Goal: Information Seeking & Learning: Find specific fact

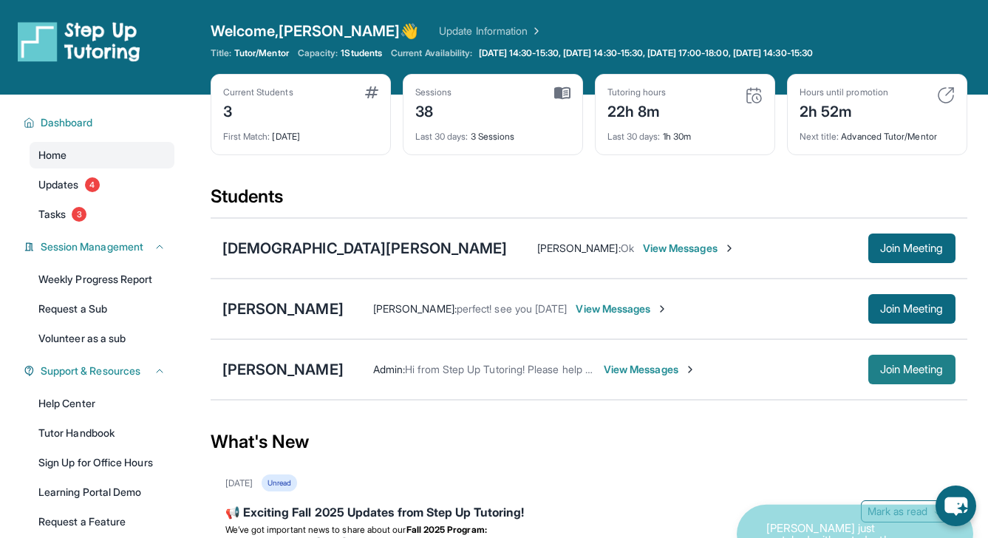
click at [902, 374] on span "Join Meeting" at bounding box center [912, 369] width 64 height 9
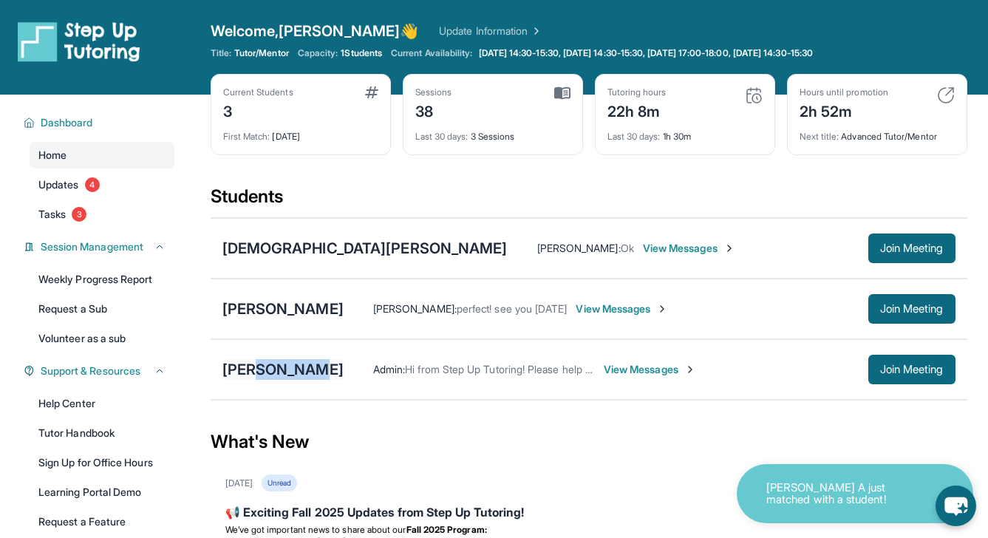
click at [265, 379] on div "[PERSON_NAME] Admin : Hi from Step Up Tutoring! Please help your student improv…" at bounding box center [589, 369] width 757 height 61
click at [248, 375] on div "[PERSON_NAME]" at bounding box center [282, 369] width 121 height 21
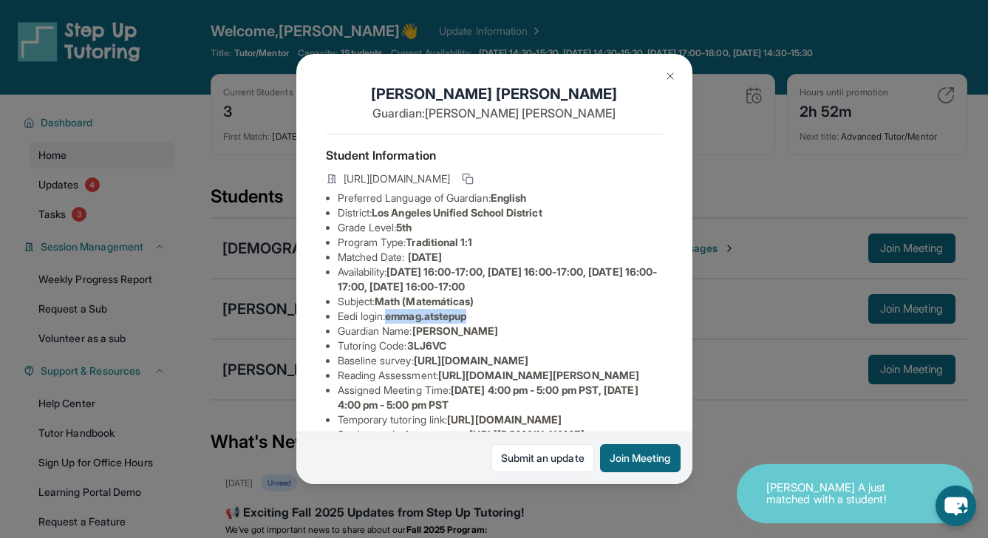
drag, startPoint x: 393, startPoint y: 329, endPoint x: 501, endPoint y: 327, distance: 107.9
click at [501, 324] on li "Eedi login : emmag.atstepup" at bounding box center [500, 316] width 325 height 15
copy span "emmag.atstepup"
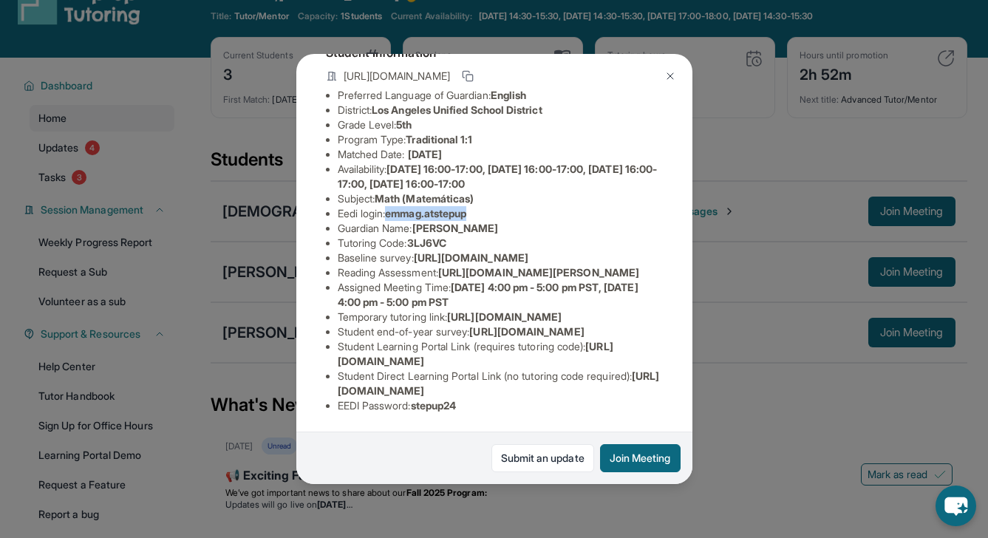
scroll to position [254, 0]
click at [399, 207] on span "emmag.atstepup" at bounding box center [425, 213] width 81 height 13
drag, startPoint x: 392, startPoint y: 76, endPoint x: 485, endPoint y: 72, distance: 92.5
click at [485, 206] on li "Eedi login : emmag.atstepup" at bounding box center [500, 213] width 325 height 15
copy span "emmag.atstepup"
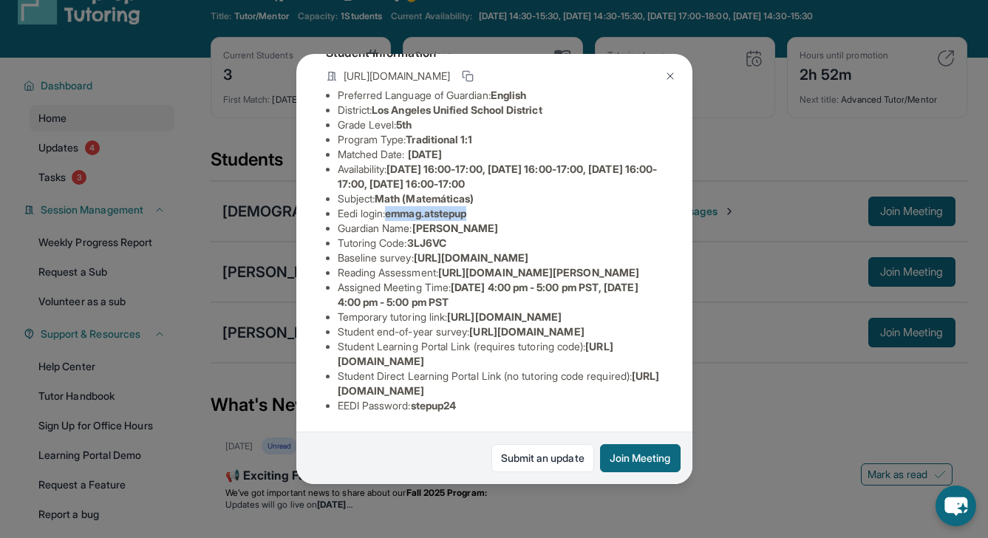
scroll to position [288, 0]
drag, startPoint x: 418, startPoint y: 397, endPoint x: 465, endPoint y: 394, distance: 46.7
click at [457, 399] on span "stepup24" at bounding box center [434, 405] width 46 height 13
copy span "stepup24"
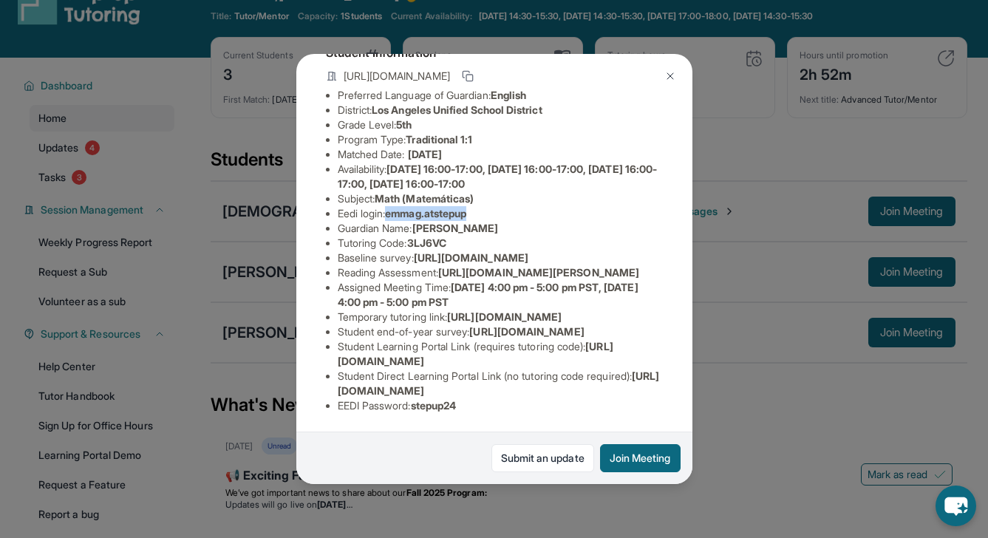
drag, startPoint x: 392, startPoint y: 138, endPoint x: 487, endPoint y: 138, distance: 94.6
click at [487, 206] on li "Eedi login : emmag.atstepup" at bounding box center [500, 213] width 325 height 15
copy span "emmag.atstepup"
drag, startPoint x: 418, startPoint y: 396, endPoint x: 477, endPoint y: 394, distance: 59.9
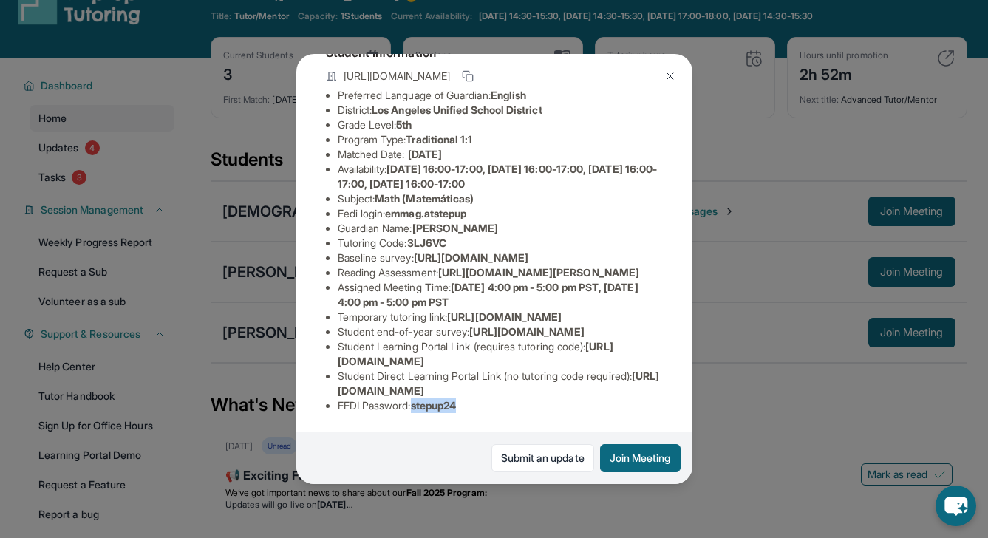
click at [478, 398] on li "EEDI Password : stepup24" at bounding box center [500, 405] width 325 height 15
copy span "stepup24"
drag, startPoint x: 390, startPoint y: 94, endPoint x: 505, endPoint y: 92, distance: 114.6
click at [506, 206] on li "Eedi login : emmag.atstepup" at bounding box center [500, 213] width 325 height 15
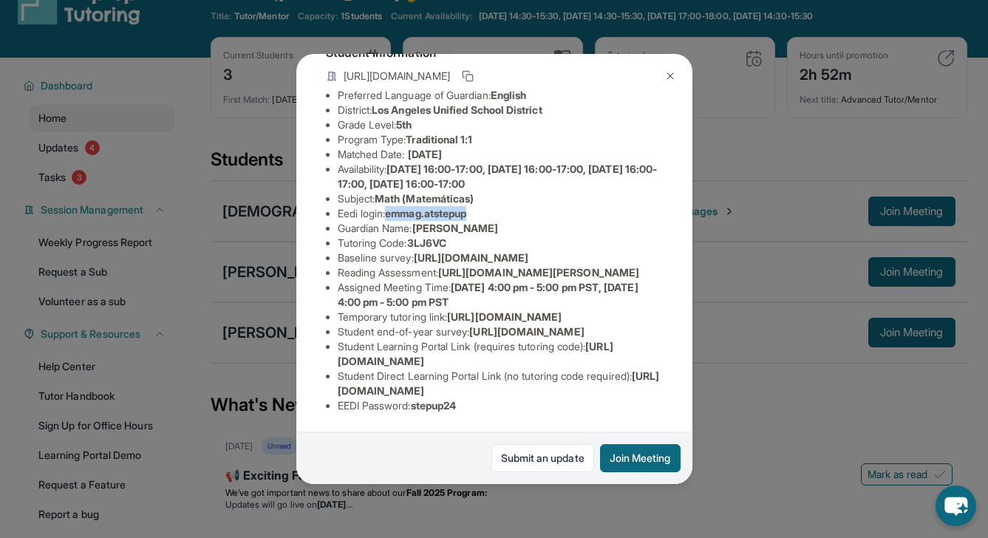
copy span "emmag.atstepup"
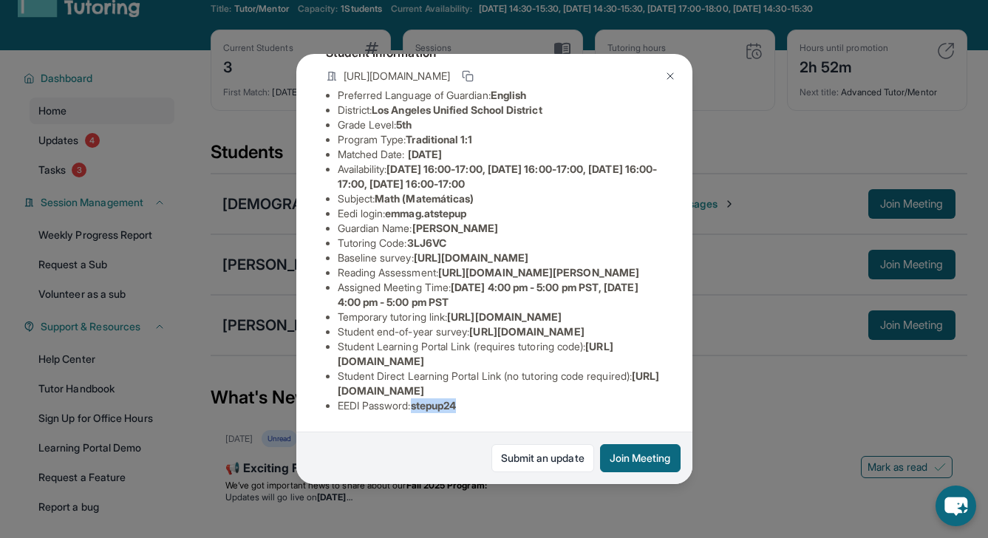
drag, startPoint x: 418, startPoint y: 397, endPoint x: 468, endPoint y: 395, distance: 50.3
click at [469, 398] on li "EEDI Password : stepup24" at bounding box center [500, 405] width 325 height 15
copy span "stepup24"
